Goal: Task Accomplishment & Management: Complete application form

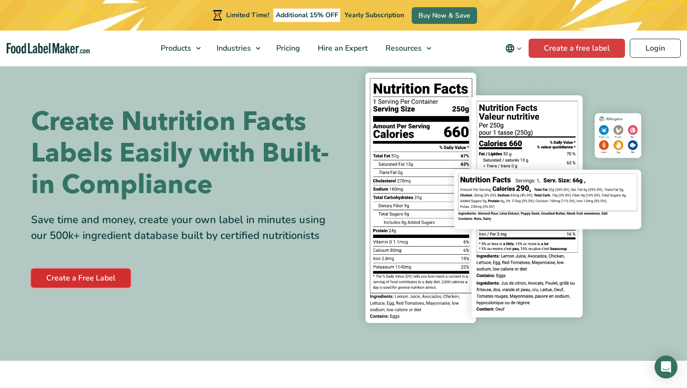
click at [85, 275] on link "Create a Free Label" at bounding box center [81, 277] width 100 height 19
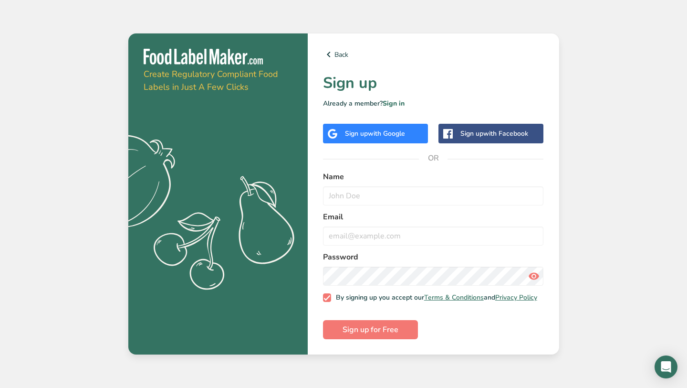
click at [370, 134] on span "with Google" at bounding box center [386, 133] width 37 height 9
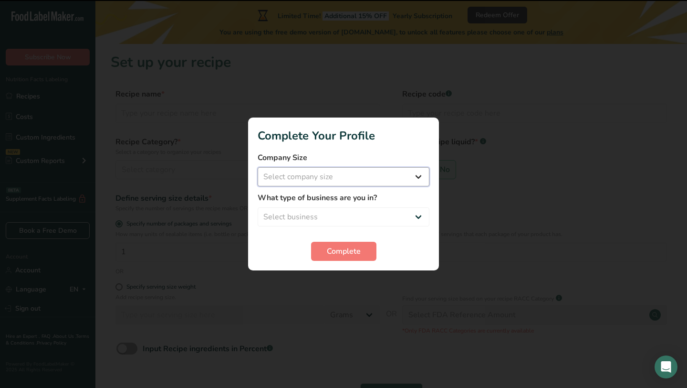
click at [333, 182] on select "Select company size Fewer than 10 Employees 10 to 50 Employees 51 to 500 Employ…" at bounding box center [344, 176] width 172 height 19
select select "2"
click at [258, 167] on select "Select company size Fewer than 10 Employees 10 to 50 Employees 51 to 500 Employ…" at bounding box center [344, 176] width 172 height 19
click at [303, 217] on select "Select business Packaged Food Manufacturer Restaurant & Cafe Bakery Meal Plans …" at bounding box center [344, 216] width 172 height 19
select select "2"
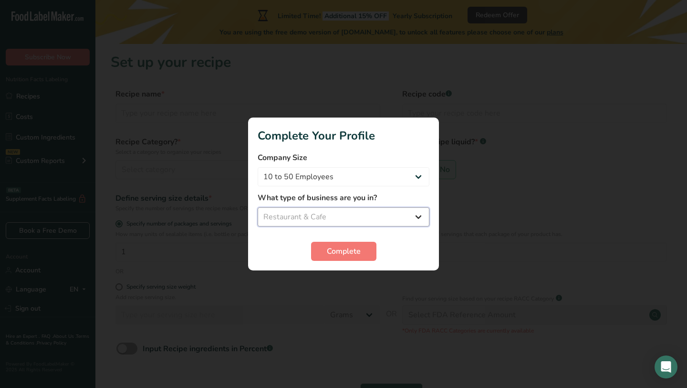
click at [258, 207] on select "Select business Packaged Food Manufacturer Restaurant & Cafe Bakery Meal Plans …" at bounding box center [344, 216] width 172 height 19
click at [325, 248] on button "Complete" at bounding box center [343, 251] width 65 height 19
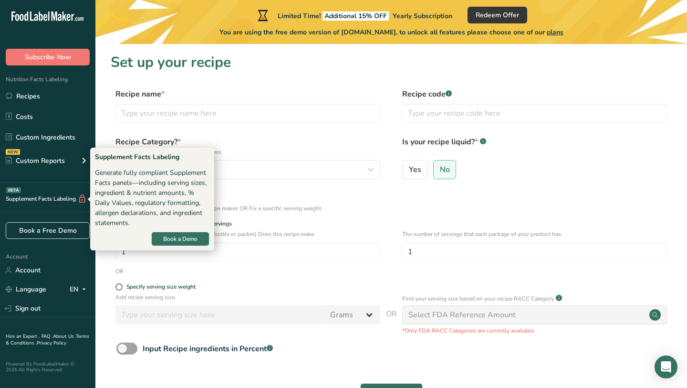
click at [24, 200] on div "Supplement Facts Labeling BETA" at bounding box center [43, 199] width 87 height 10
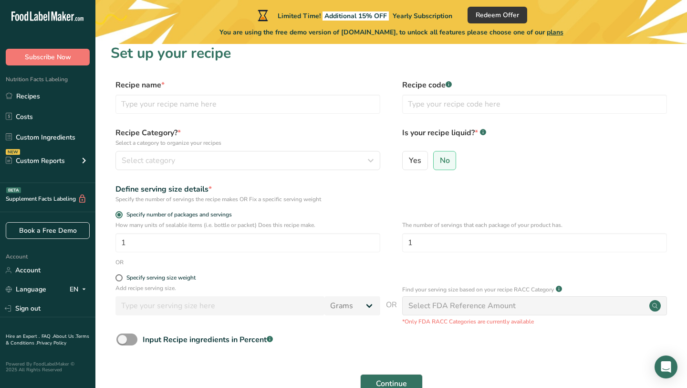
scroll to position [10, 0]
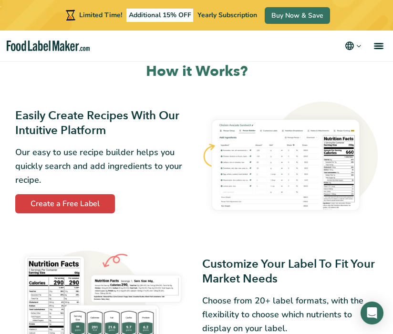
scroll to position [375, 0]
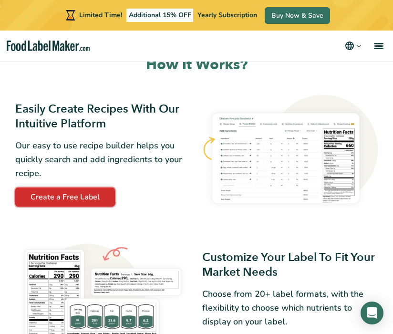
click at [94, 193] on link "Create a Free Label" at bounding box center [65, 197] width 100 height 19
